Goal: Consume media (video, audio)

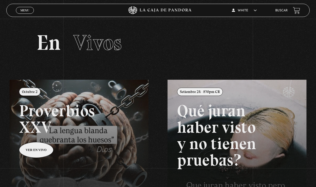
click at [27, 12] on span "Menu" at bounding box center [24, 10] width 9 height 3
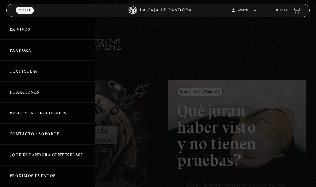
click at [33, 54] on link "Pandora" at bounding box center [47, 50] width 95 height 21
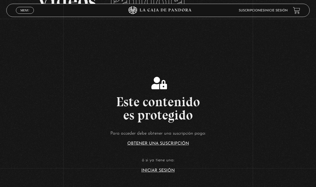
scroll to position [64, 0]
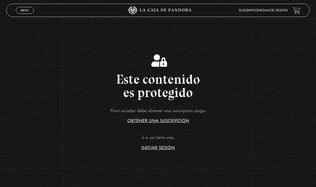
click at [153, 150] on link "Iniciar Sesión" at bounding box center [157, 148] width 33 height 4
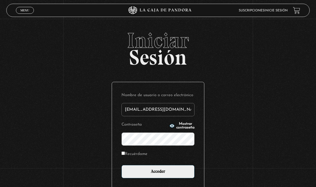
type input "cristhian.white@gmail.com"
click at [158, 174] on input "Acceder" at bounding box center [157, 171] width 73 height 13
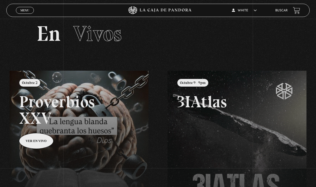
scroll to position [9, 0]
